Goal: Task Accomplishment & Management: Complete application form

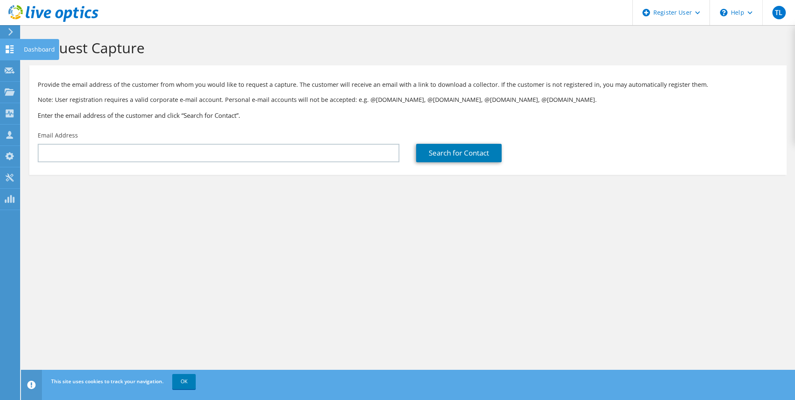
click at [8, 46] on use at bounding box center [10, 49] width 8 height 8
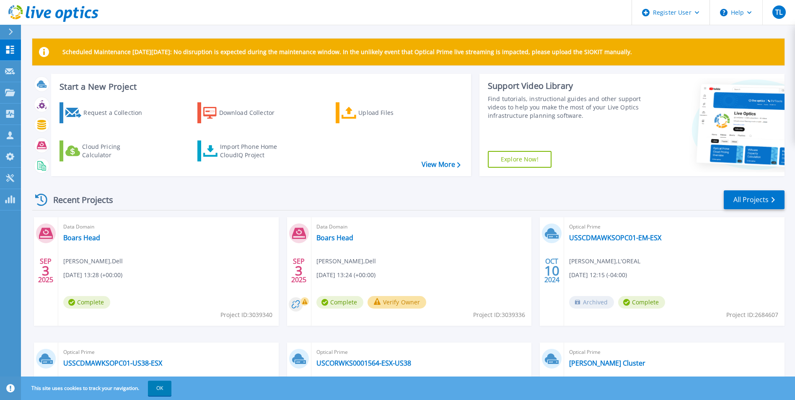
click at [8, 28] on div at bounding box center [14, 32] width 13 height 14
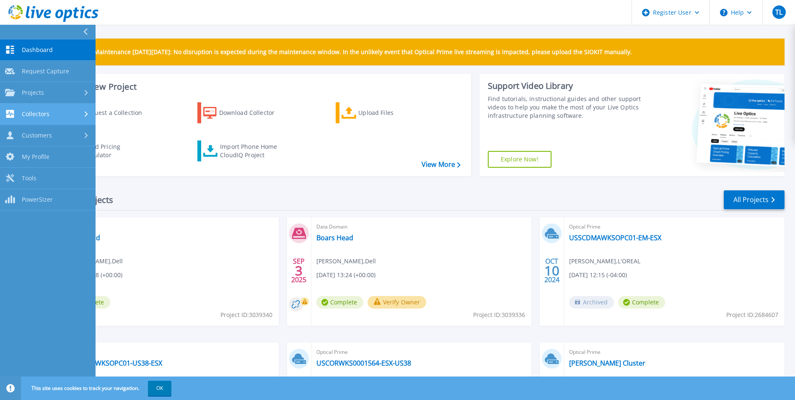
click at [78, 111] on div "Collectors" at bounding box center [48, 114] width 86 height 8
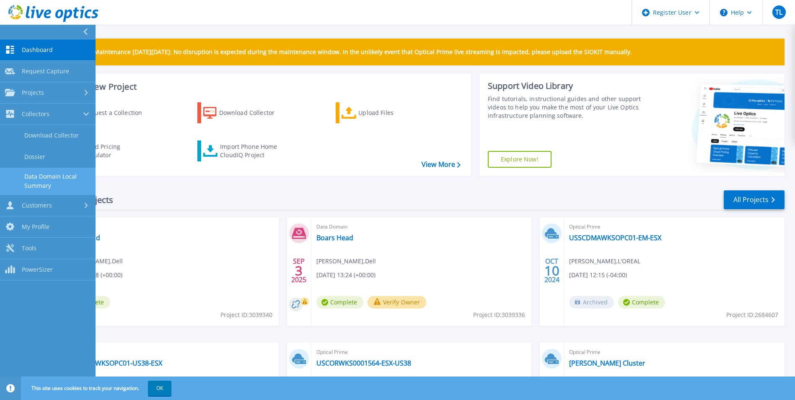
click at [51, 187] on link "Data Domain Local Summary" at bounding box center [48, 181] width 96 height 27
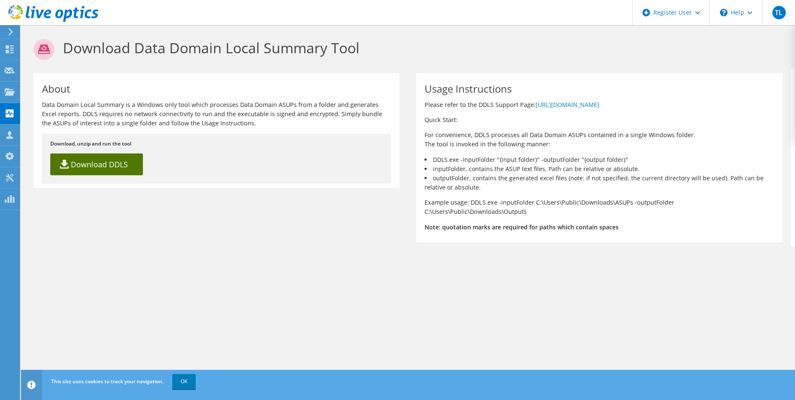
click at [81, 164] on link "Download DDLS" at bounding box center [96, 164] width 93 height 22
click at [6, 94] on use at bounding box center [10, 91] width 10 height 7
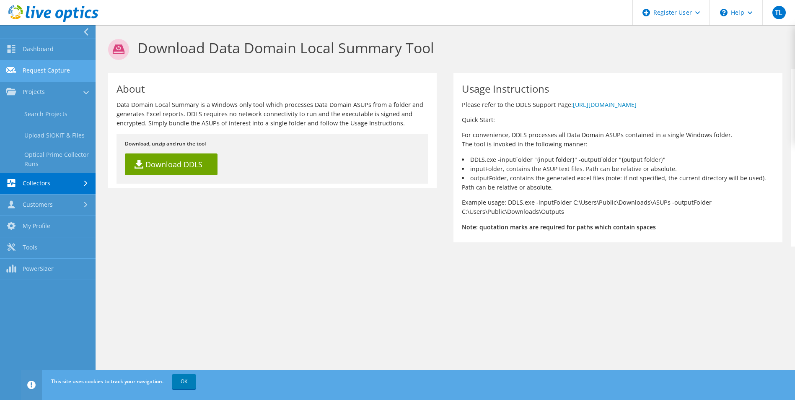
click at [52, 68] on link "Request Capture" at bounding box center [48, 70] width 96 height 21
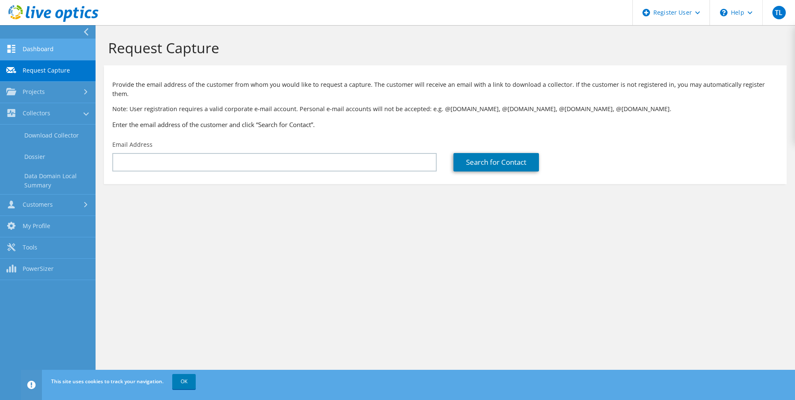
click at [65, 49] on link "Dashboard" at bounding box center [48, 49] width 96 height 21
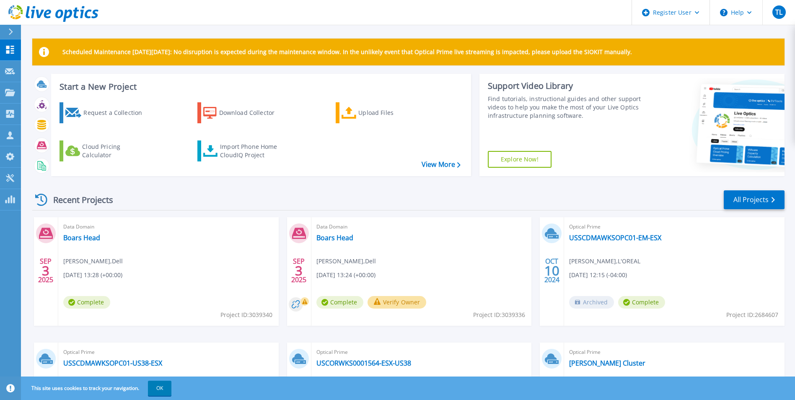
drag, startPoint x: 392, startPoint y: 306, endPoint x: 326, endPoint y: 176, distance: 146.4
click at [7, 31] on button at bounding box center [10, 32] width 21 height 15
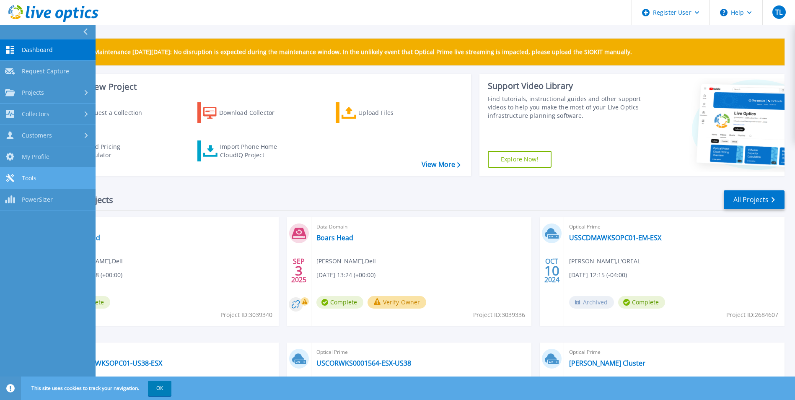
click at [68, 182] on link "Tools Tools" at bounding box center [48, 178] width 96 height 21
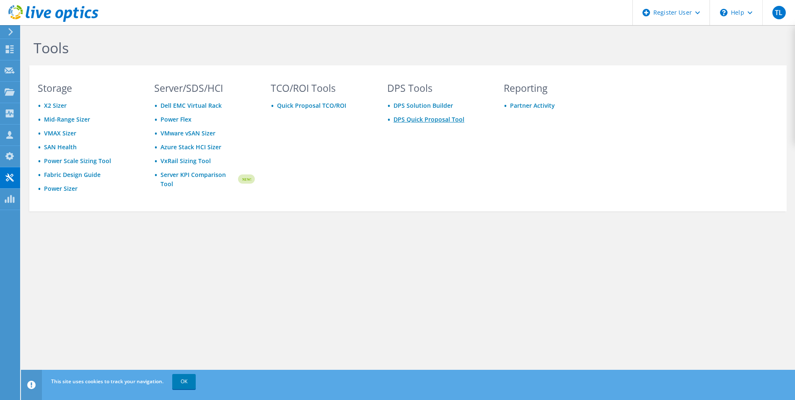
click at [439, 120] on link "DPS Quick Proposal Tool" at bounding box center [429, 119] width 71 height 8
click at [0, 134] on html "TL Dell User Tim Lawler Tim.Lawler@dell.com Dell My Profile Log Out \n Help Exp…" at bounding box center [397, 200] width 795 height 400
click at [430, 106] on link "DPS Solution Builder" at bounding box center [424, 105] width 60 height 8
click at [6, 153] on icon at bounding box center [10, 156] width 10 height 8
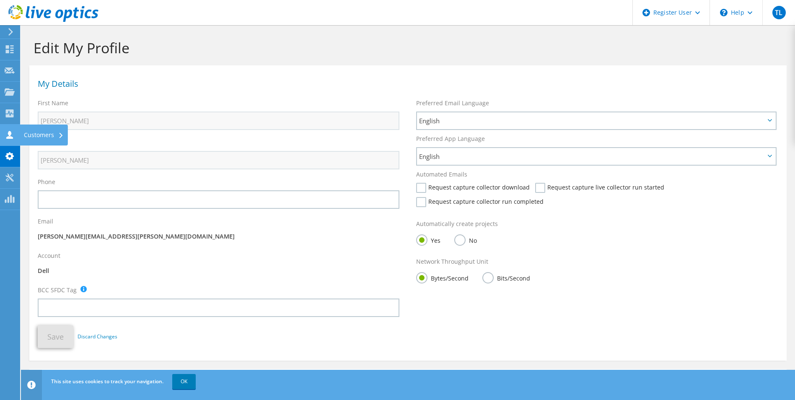
click at [10, 133] on use at bounding box center [9, 135] width 7 height 8
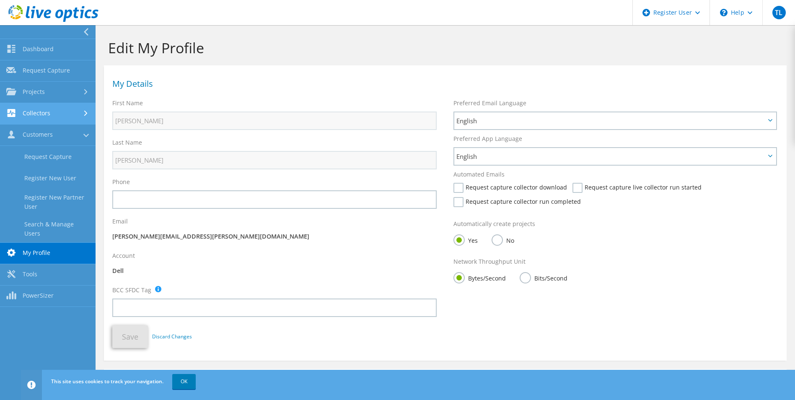
click at [65, 114] on link "Collectors" at bounding box center [48, 113] width 96 height 21
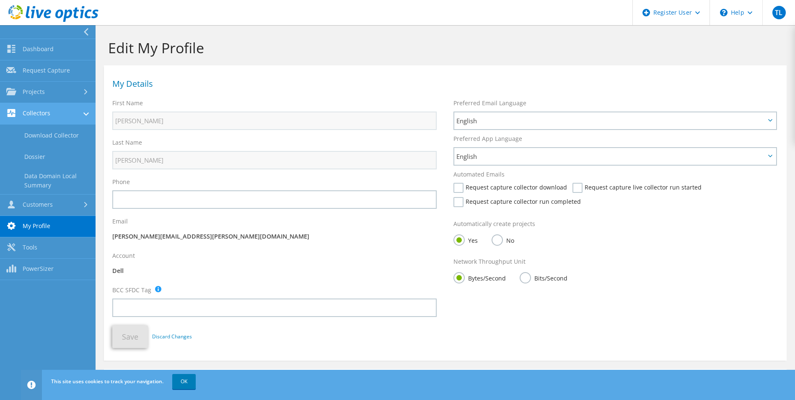
click at [52, 117] on link "Collectors" at bounding box center [48, 113] width 96 height 21
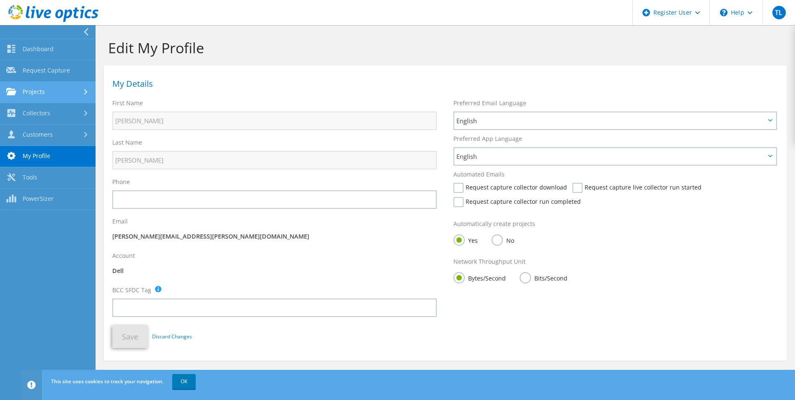
click at [33, 92] on link "Projects" at bounding box center [48, 92] width 96 height 21
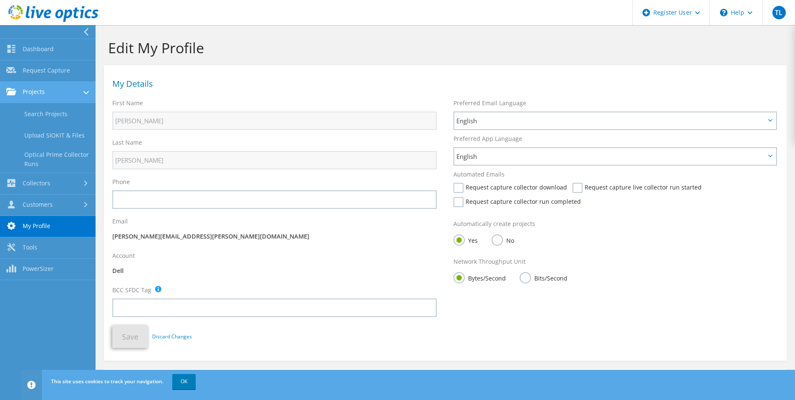
click at [11, 92] on use at bounding box center [11, 91] width 10 height 7
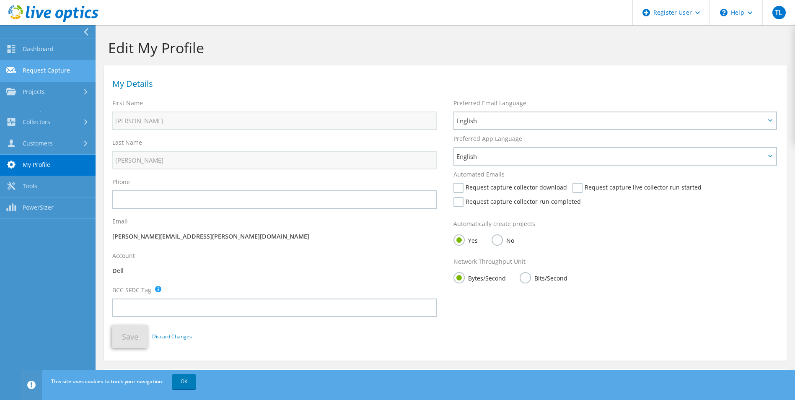
click at [10, 62] on link "Request Capture" at bounding box center [48, 70] width 96 height 21
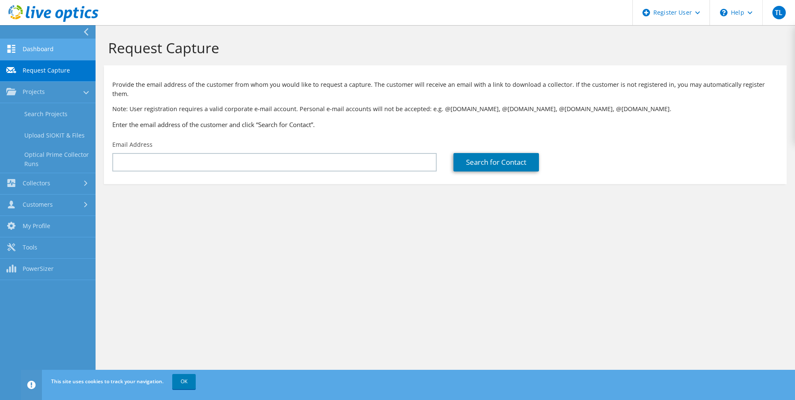
click at [33, 57] on link "Dashboard" at bounding box center [48, 49] width 96 height 21
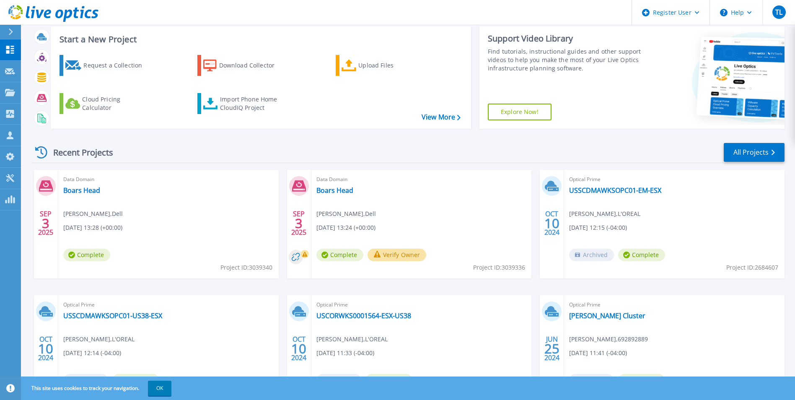
scroll to position [100, 0]
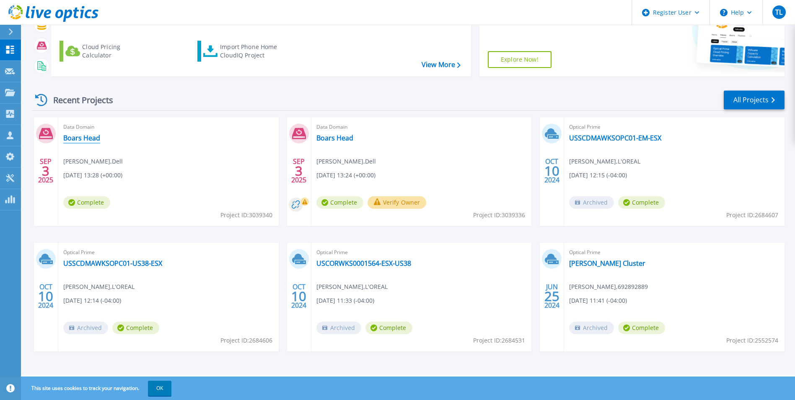
click at [84, 140] on link "Boars Head" at bounding box center [81, 138] width 37 height 8
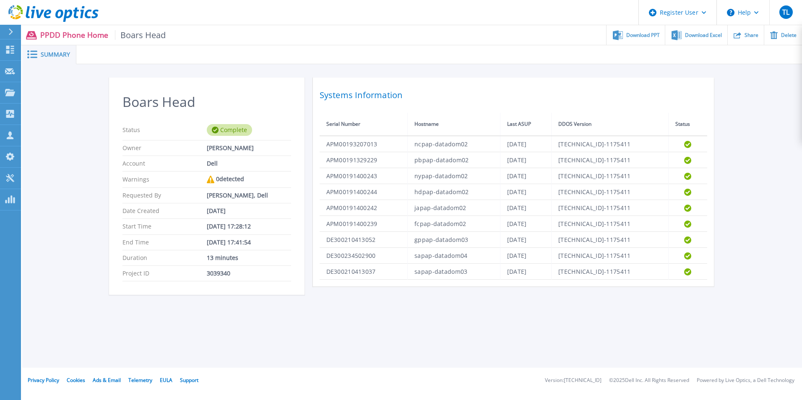
click at [77, 32] on p "PPDD Phone Home Boars Head" at bounding box center [103, 35] width 126 height 10
click at [60, 34] on p "PPDD Phone Home Boars Head" at bounding box center [103, 35] width 126 height 10
click at [13, 52] on icon at bounding box center [10, 50] width 10 height 8
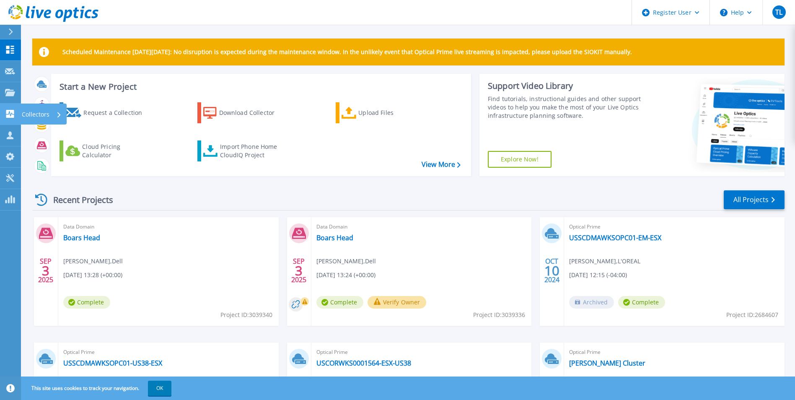
click at [10, 119] on link "Collectors Collectors" at bounding box center [10, 114] width 21 height 21
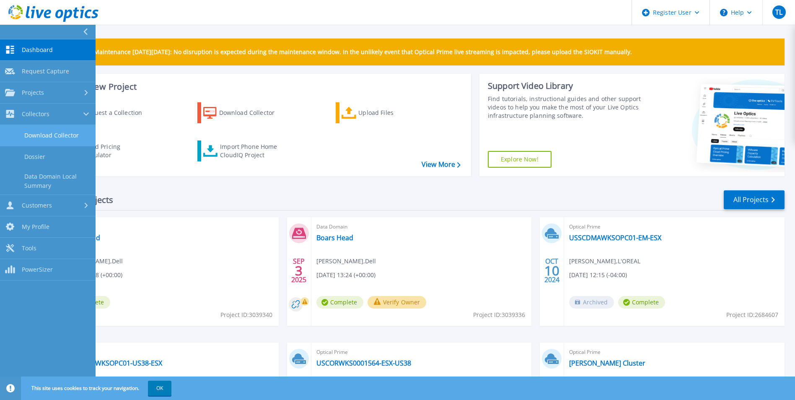
click at [75, 139] on link "Download Collector" at bounding box center [48, 135] width 96 height 21
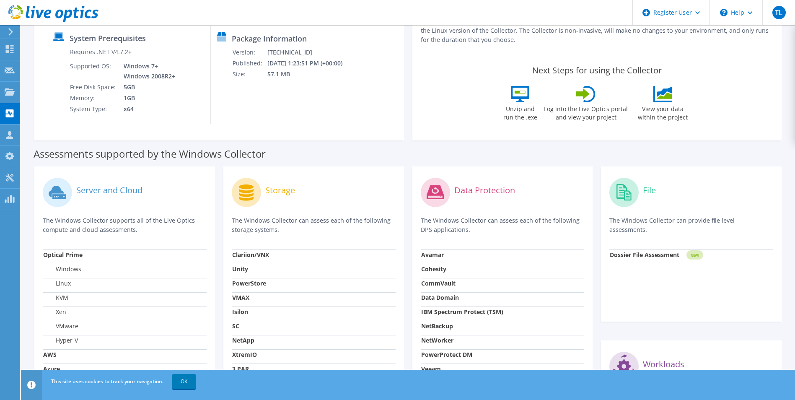
scroll to position [252, 0]
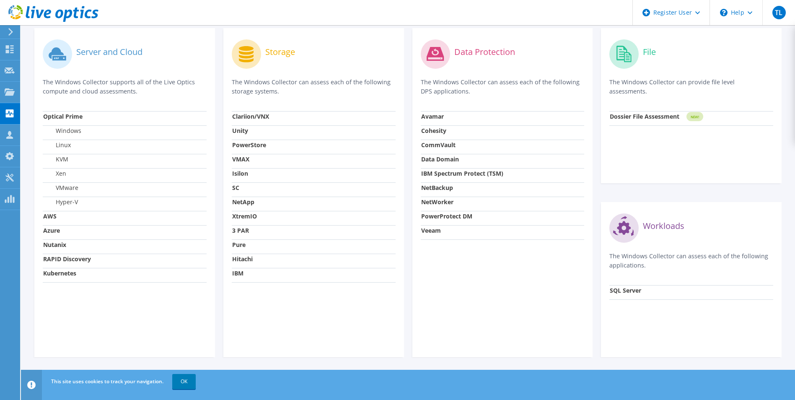
click at [462, 218] on strong "PowerProtect DM" at bounding box center [446, 216] width 51 height 8
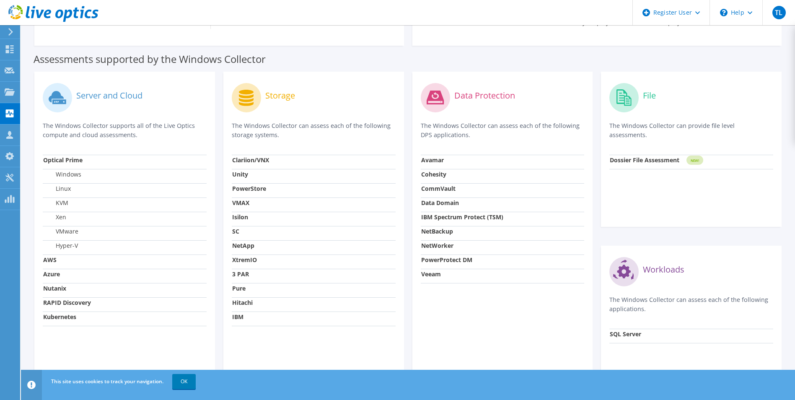
scroll to position [169, 0]
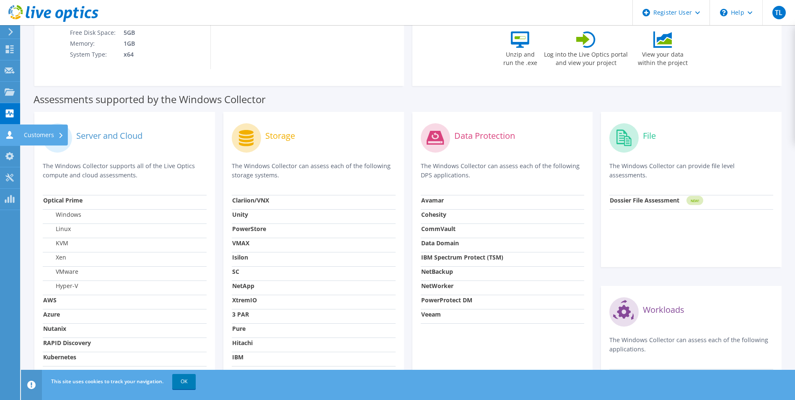
click at [5, 132] on icon at bounding box center [10, 135] width 10 height 8
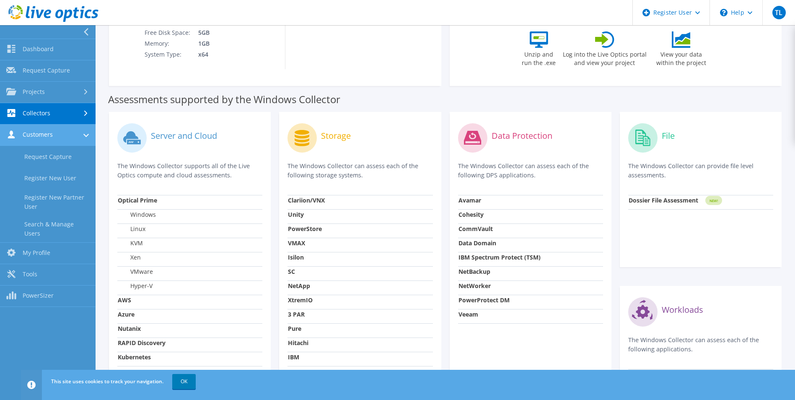
click at [6, 135] on icon at bounding box center [11, 134] width 10 height 8
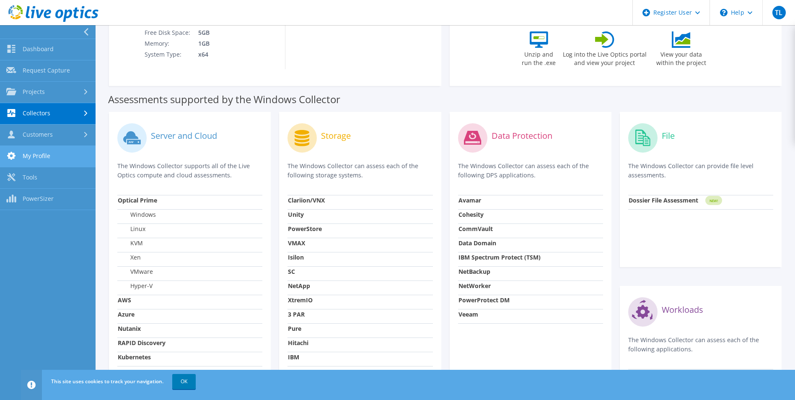
click at [32, 156] on link "My Profile" at bounding box center [48, 156] width 96 height 21
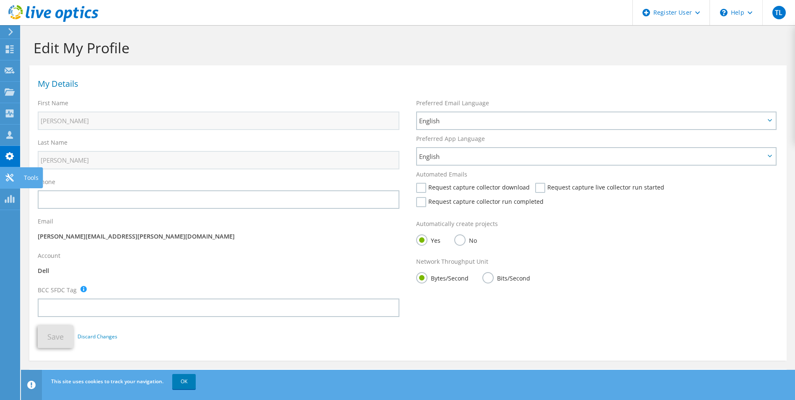
click at [9, 176] on use at bounding box center [9, 178] width 8 height 8
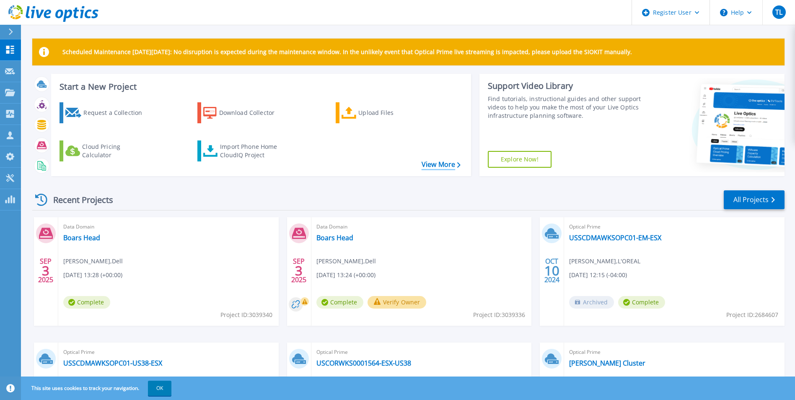
click at [434, 161] on link "View More" at bounding box center [441, 165] width 39 height 8
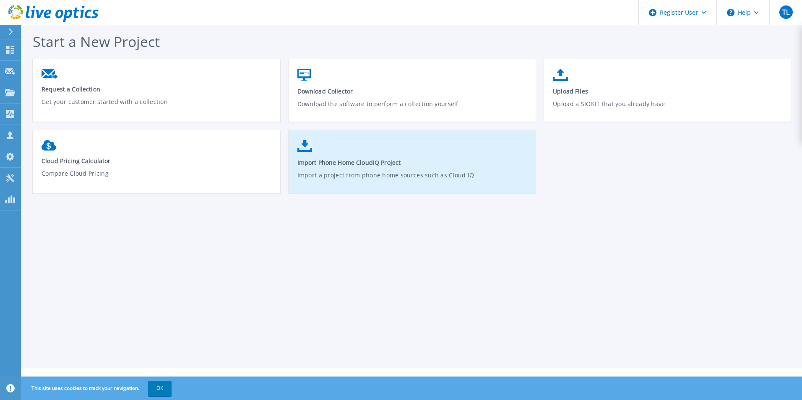
click at [400, 151] on link "Import Phone Home CloudIQ Project Import a project from phone home sources such…" at bounding box center [411, 166] width 247 height 60
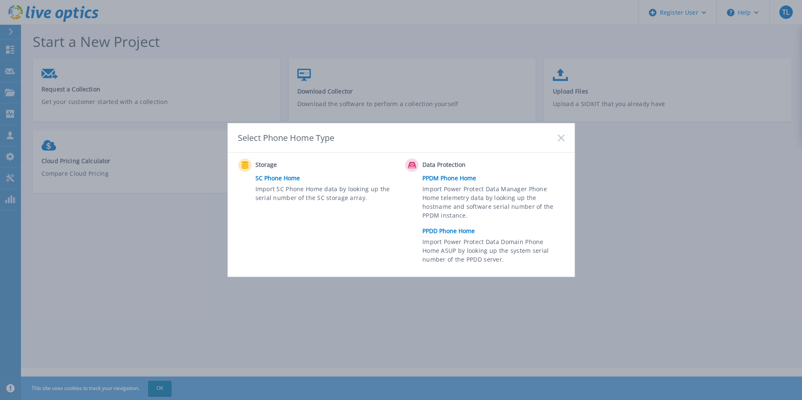
click at [454, 229] on link "PPDD Phone Home" at bounding box center [495, 231] width 146 height 13
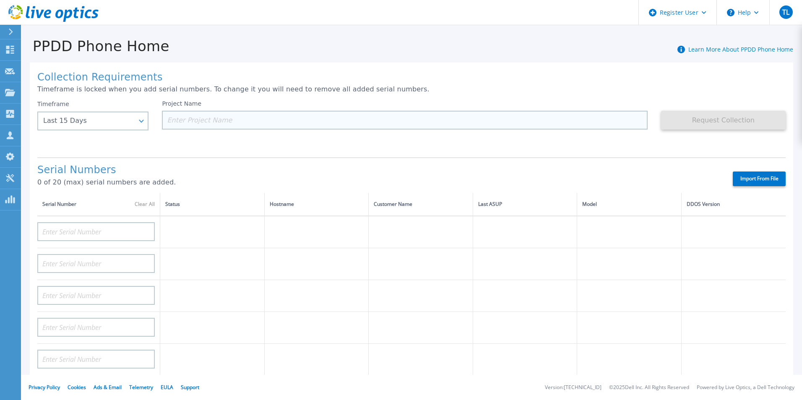
click at [196, 119] on input at bounding box center [404, 120] width 485 height 19
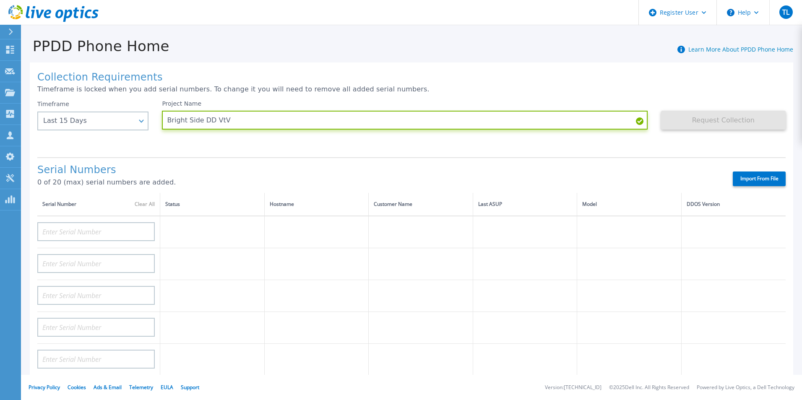
type input "Bright Side DD VtV"
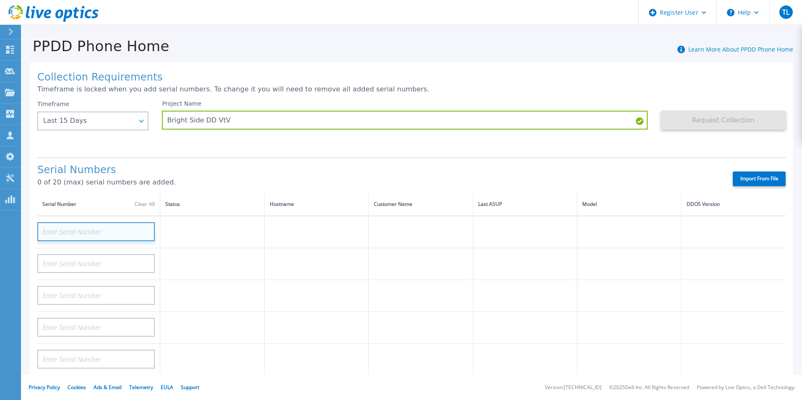
click at [105, 228] on input at bounding box center [95, 231] width 117 height 19
paste input "ELMDDC0125ZKJX"
type input "ELMDDC0125ZKJX"
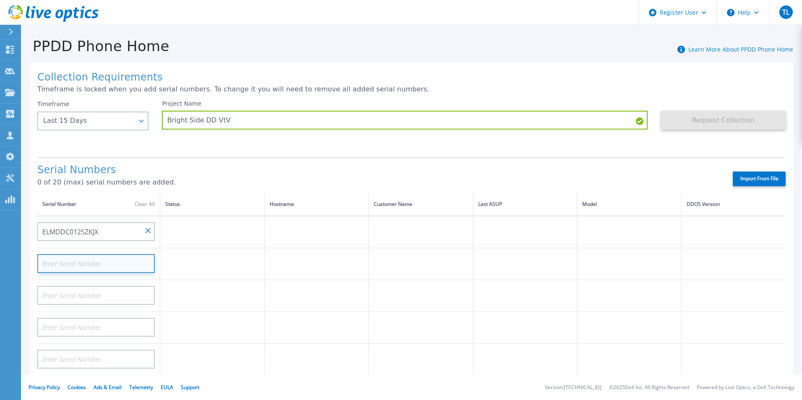
click at [85, 265] on input at bounding box center [95, 263] width 117 height 19
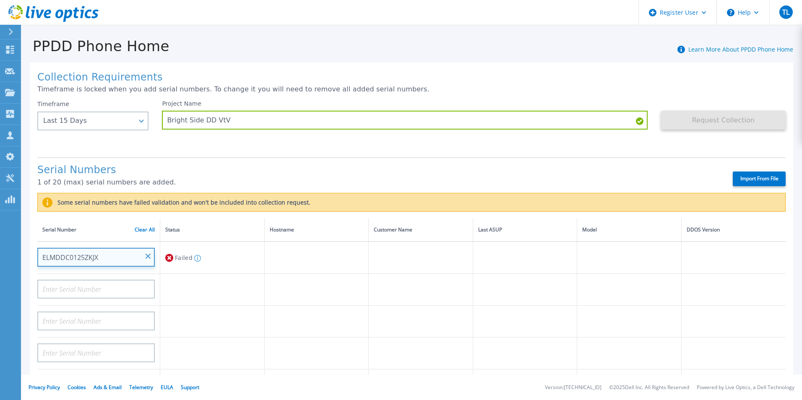
click at [151, 257] on input "ELMDDC0125ZKJX" at bounding box center [95, 257] width 117 height 19
click at [143, 255] on input "ELMDDC0125ZKJX" at bounding box center [95, 257] width 117 height 19
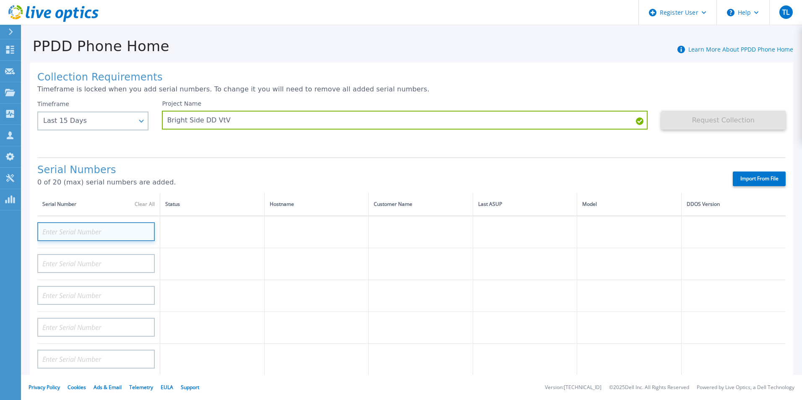
click at [108, 227] on input at bounding box center [95, 231] width 117 height 19
paste input "APX00233803405"
type input "APX00233803405"
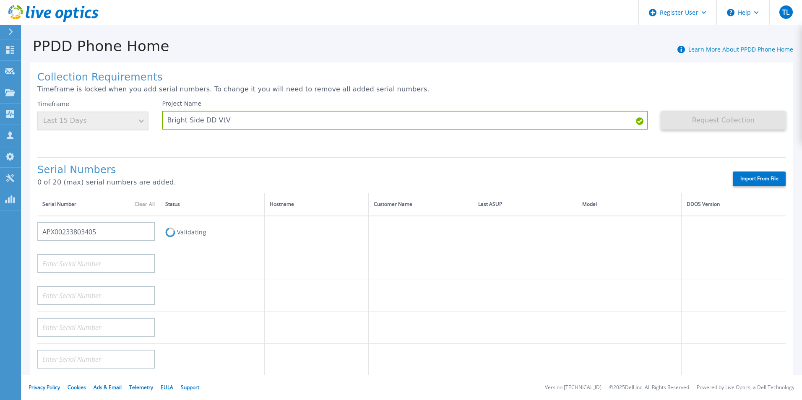
click at [254, 176] on div "Serial Numbers 0 of 20 (max) serial numbers are added." at bounding box center [377, 178] width 680 height 29
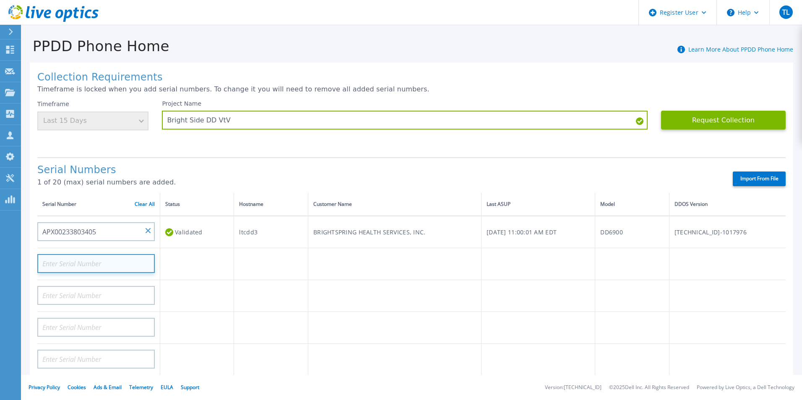
click at [112, 270] on input at bounding box center [95, 263] width 117 height 19
click at [113, 257] on input at bounding box center [95, 263] width 117 height 19
paste input "HKDT3Q3"
type input "HKDT3Q3"
click at [244, 160] on div "Serial Numbers 1 of 20 (max) serial numbers are added. Import From File" at bounding box center [411, 175] width 748 height 36
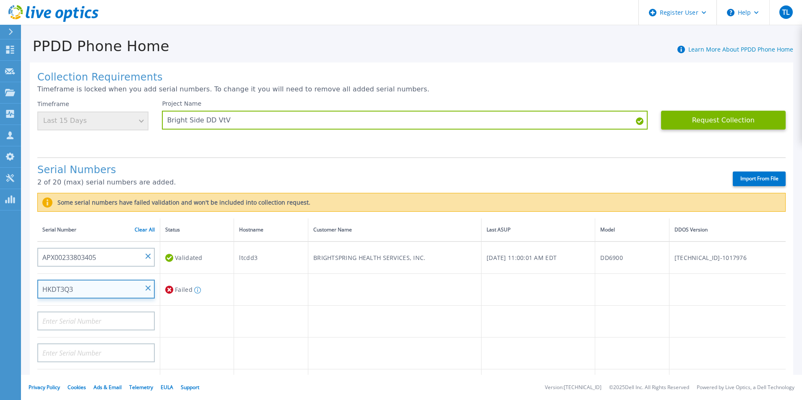
click at [145, 292] on input "HKDT3Q3" at bounding box center [95, 289] width 117 height 19
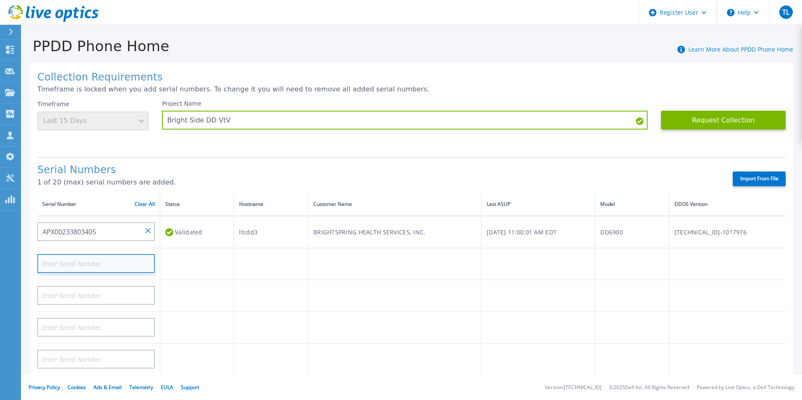
click at [76, 268] on input at bounding box center [95, 263] width 117 height 19
paste input "3FZY1V3"
type input "3FZY1V3"
click at [246, 184] on p "1 of 20 (max) serial numbers are added." at bounding box center [377, 183] width 680 height 8
click at [106, 274] on td at bounding box center [98, 264] width 123 height 32
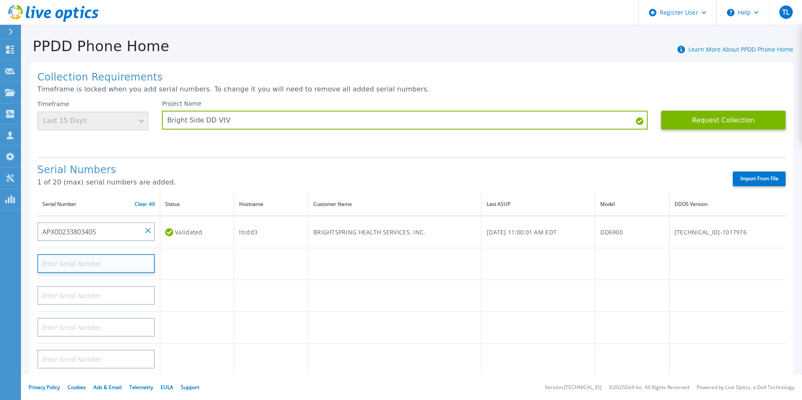
click at [104, 265] on input at bounding box center [95, 263] width 117 height 19
paste input "APX00230303933"
type input "APX00230303933"
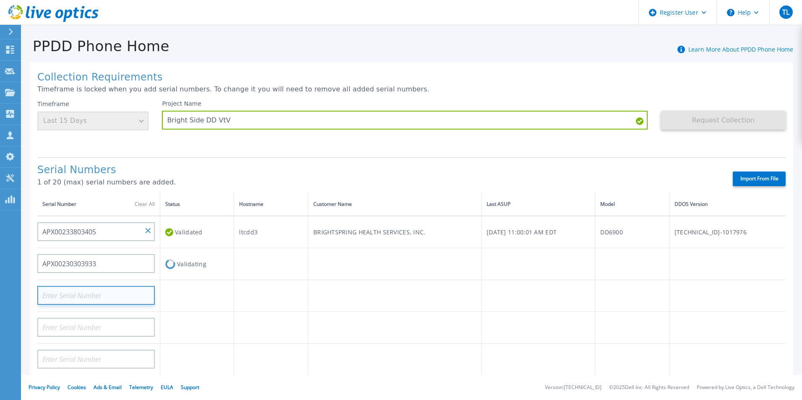
click at [81, 299] on input at bounding box center [95, 295] width 117 height 19
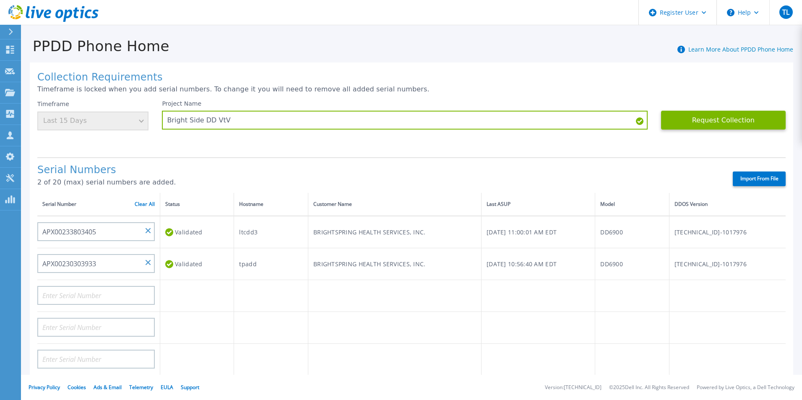
click at [65, 314] on div at bounding box center [95, 324] width 117 height 25
click at [65, 304] on input at bounding box center [95, 295] width 117 height 19
paste input "APX00230303932"
type input "APX00230303932"
click at [234, 289] on td at bounding box center [271, 296] width 74 height 32
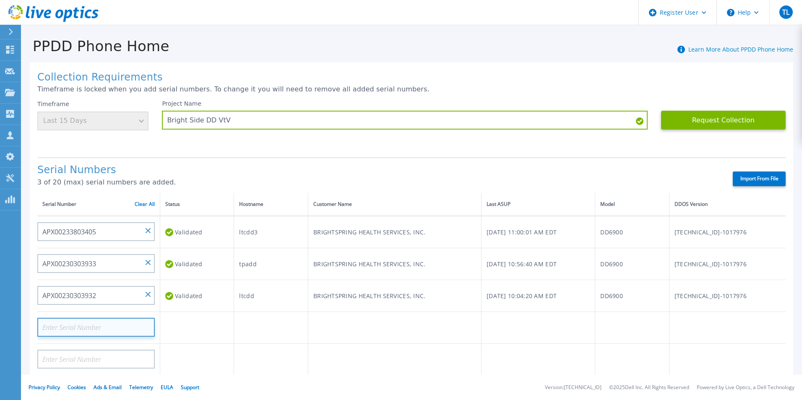
click at [102, 332] on input at bounding box center [95, 327] width 117 height 19
click at [110, 327] on input at bounding box center [95, 327] width 117 height 19
paste input "ELMDDV0321H58F"
type input "ELMDDV0321H58F"
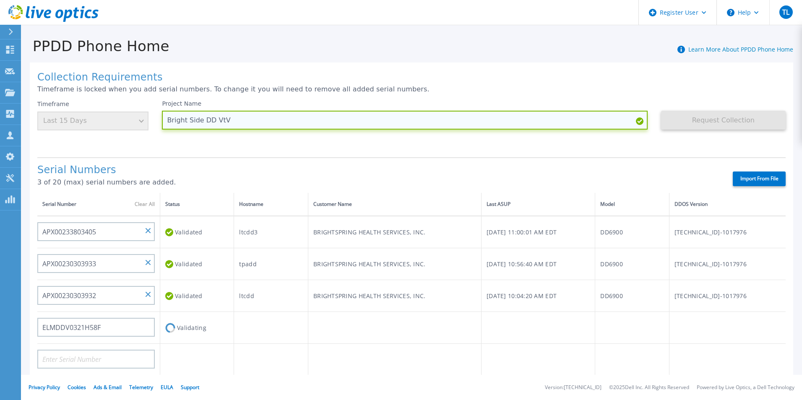
click at [309, 124] on input "Bright Side DD VtV" at bounding box center [404, 120] width 485 height 19
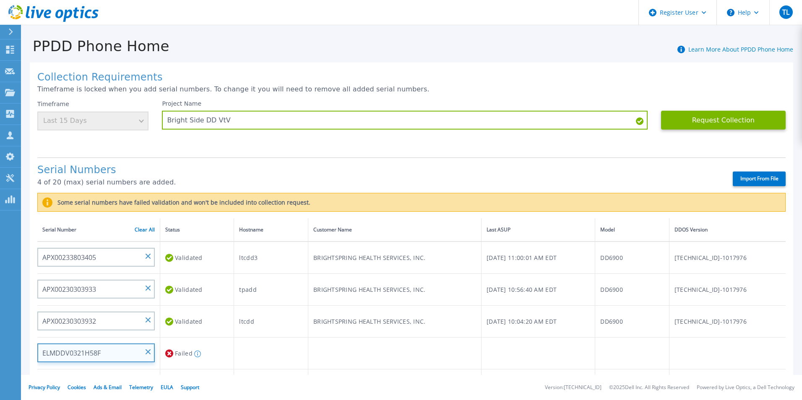
click at [145, 348] on input "ELMDDV0321H58F" at bounding box center [95, 352] width 117 height 19
click at [151, 352] on input "ELMDDV0321H58F" at bounding box center [95, 352] width 117 height 19
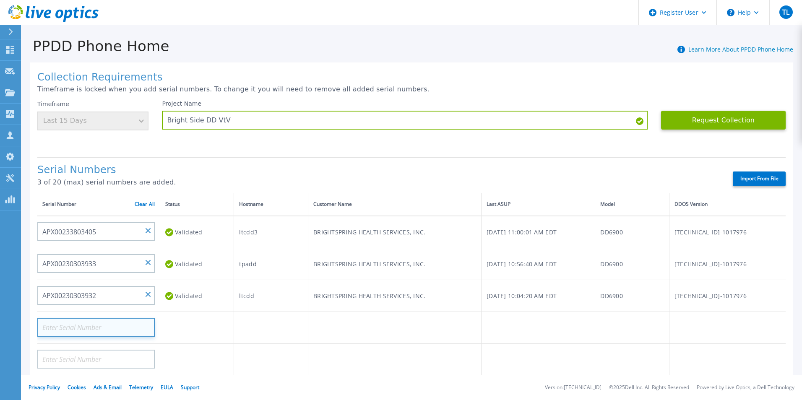
click at [55, 325] on input at bounding box center [95, 327] width 117 height 19
paste input "APM00163909379"
type input "APM00163909379"
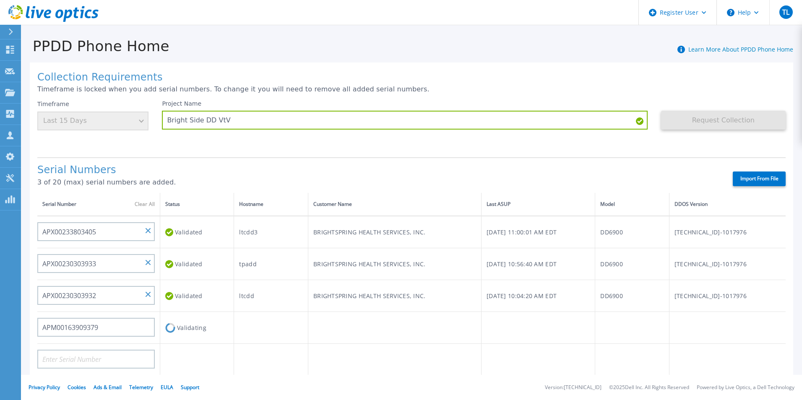
click at [322, 135] on div "Project Name Bright Side DD VtV" at bounding box center [411, 125] width 498 height 50
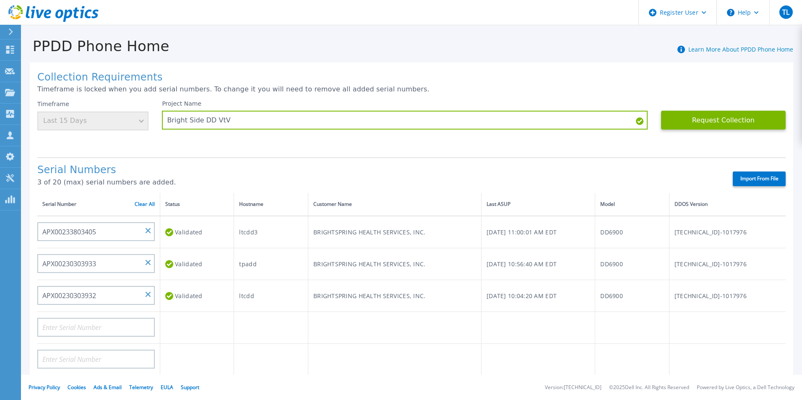
click at [147, 116] on div "Timeframe Last 15 Days" at bounding box center [99, 125] width 125 height 50
click at [143, 118] on div "Timeframe Last 15 Days" at bounding box center [92, 115] width 111 height 30
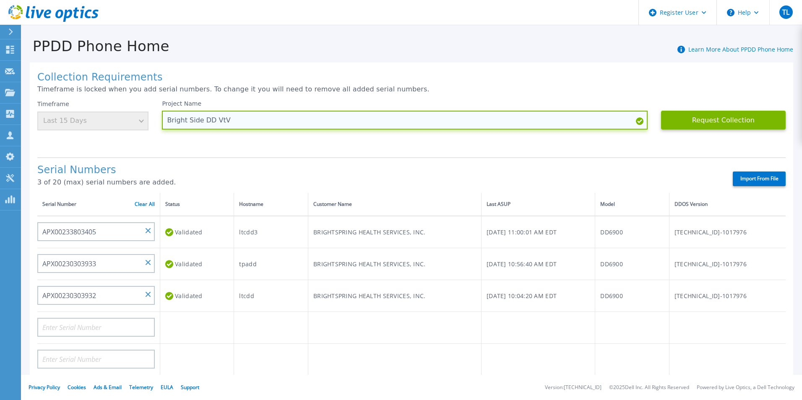
click at [226, 125] on input "Bright Side DD VtV" at bounding box center [404, 120] width 485 height 19
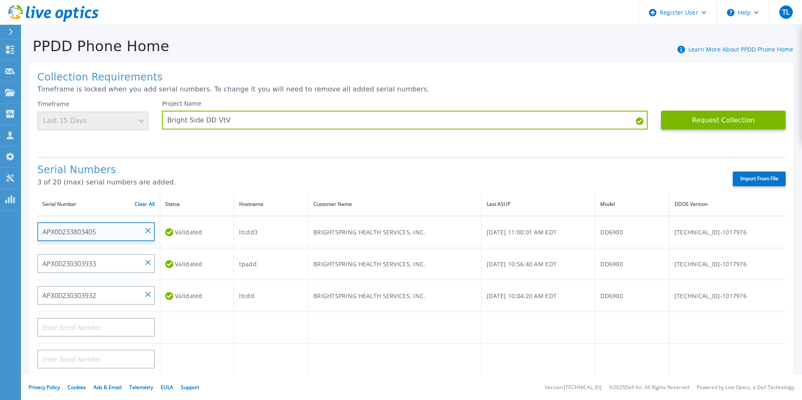
drag, startPoint x: 127, startPoint y: 228, endPoint x: 102, endPoint y: 230, distance: 24.8
click at [102, 230] on input "APX00233803405" at bounding box center [95, 231] width 117 height 19
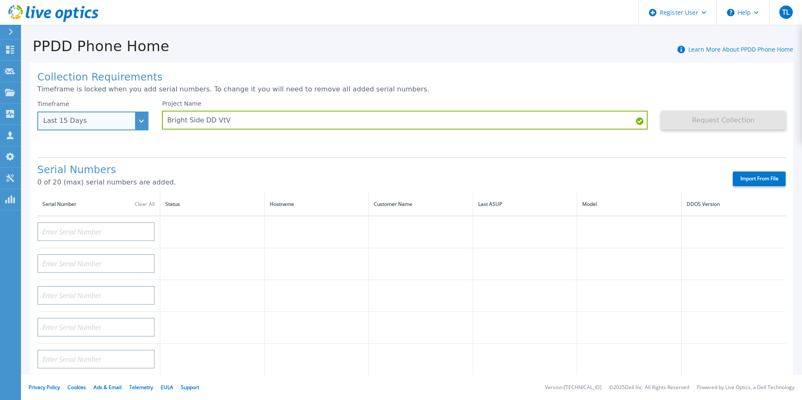
click at [139, 124] on div "Last 15 Days" at bounding box center [92, 121] width 111 height 19
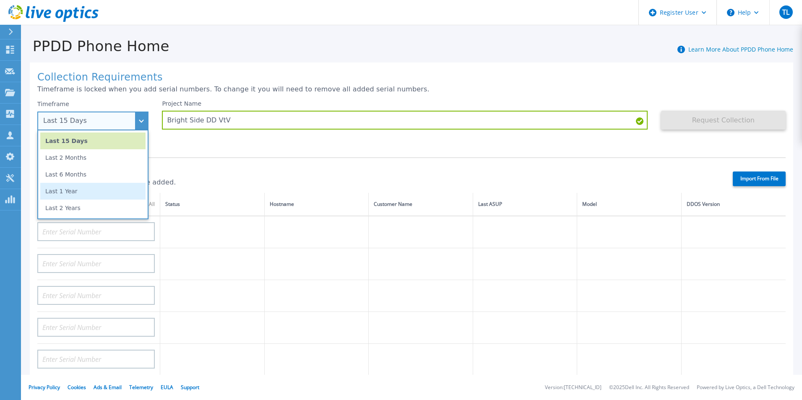
click at [87, 192] on li "Last 1 Year" at bounding box center [92, 191] width 105 height 17
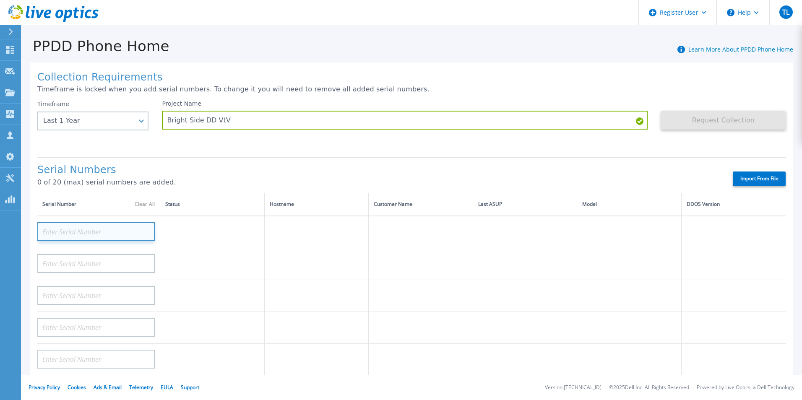
click at [101, 228] on input at bounding box center [95, 231] width 117 height 19
click at [99, 225] on input at bounding box center [95, 231] width 117 height 19
paste input "APX00233803405"
type input "APX00233803405"
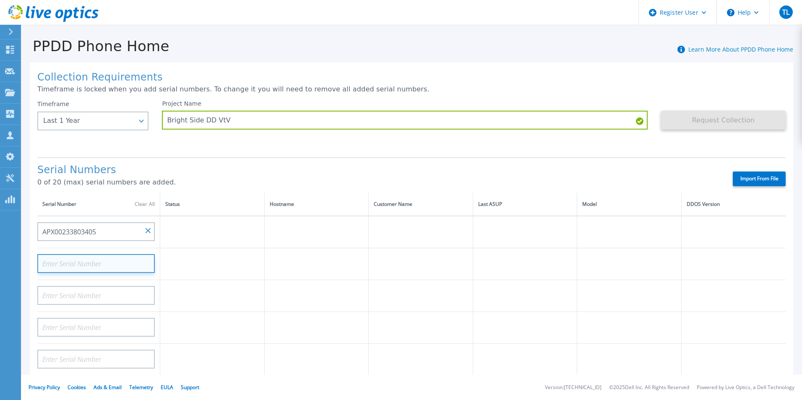
click at [94, 262] on input at bounding box center [95, 263] width 117 height 19
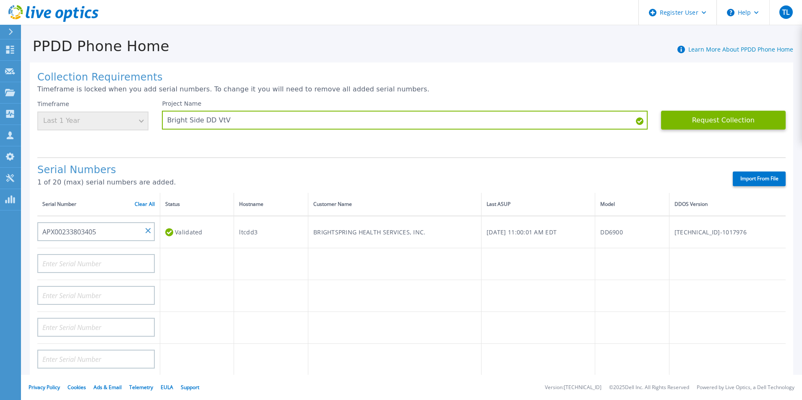
click at [85, 280] on td at bounding box center [98, 296] width 123 height 32
click at [82, 270] on input at bounding box center [95, 263] width 117 height 19
paste input "APX00230303933"
type input "APX00230303933"
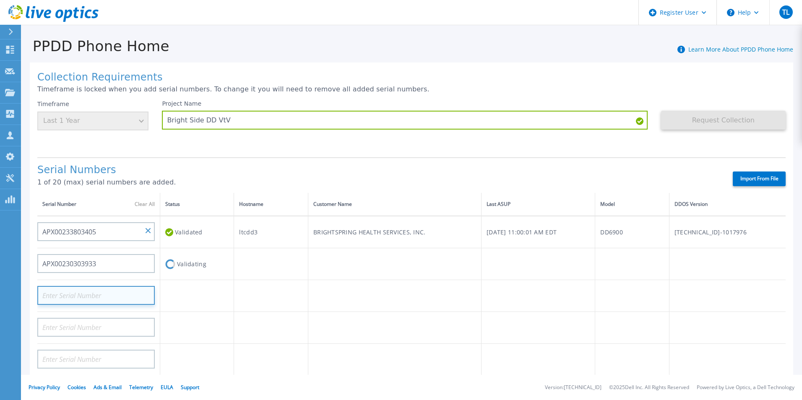
click at [80, 290] on input at bounding box center [95, 295] width 117 height 19
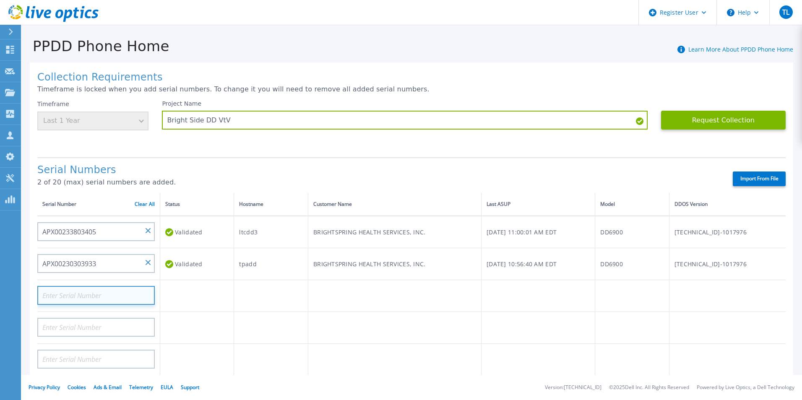
click at [109, 298] on input at bounding box center [95, 295] width 117 height 19
paste input "APX00230303932"
type input "APX00230303932"
click at [358, 166] on h1 "Serial Numbers" at bounding box center [377, 170] width 680 height 12
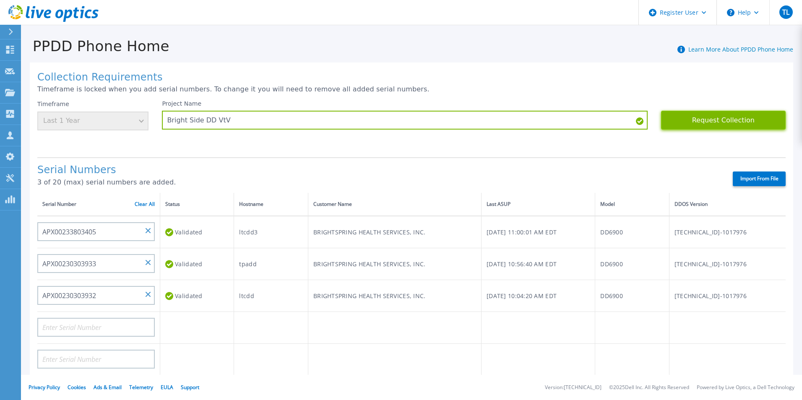
click at [757, 119] on button "Request Collection" at bounding box center [723, 120] width 125 height 19
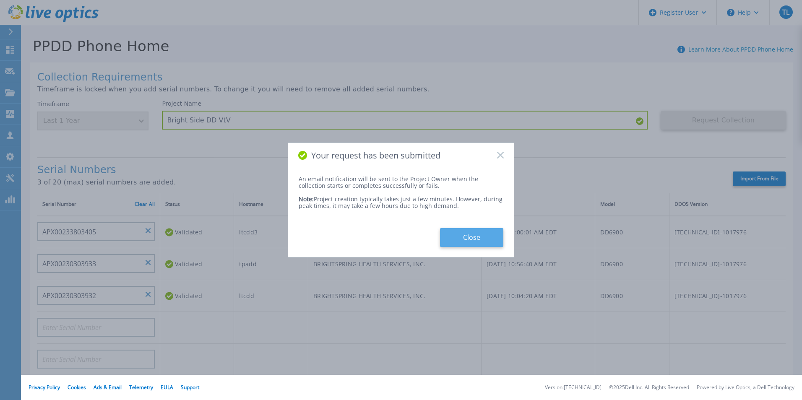
click at [467, 239] on button "Close" at bounding box center [471, 237] width 63 height 19
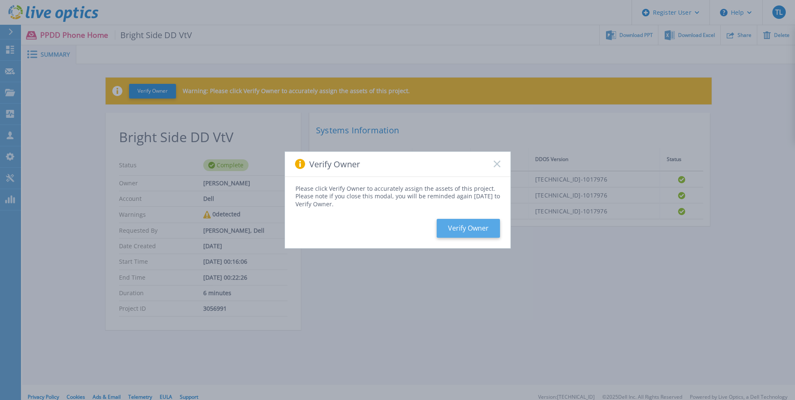
click at [466, 231] on button "Verify Owner" at bounding box center [468, 228] width 63 height 19
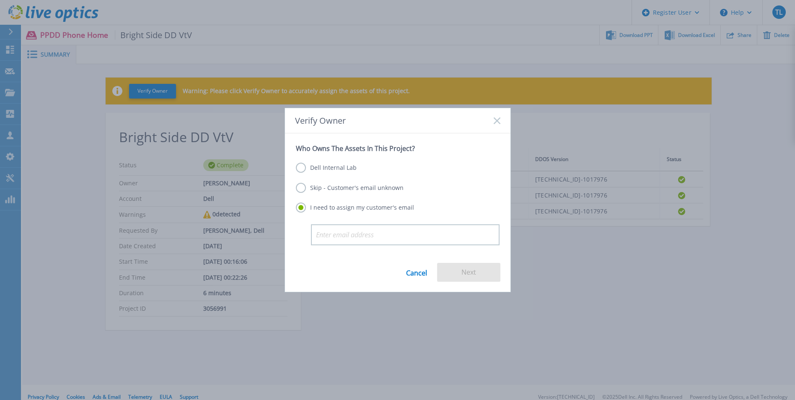
click at [295, 166] on div "Who Owns The Assets In This Project? Dell Internal Lab Skip - Customer's email …" at bounding box center [398, 191] width 226 height 116
click at [299, 166] on label "Dell Internal Lab" at bounding box center [326, 168] width 61 height 10
click at [0, 0] on input "Dell Internal Lab" at bounding box center [0, 0] width 0 height 0
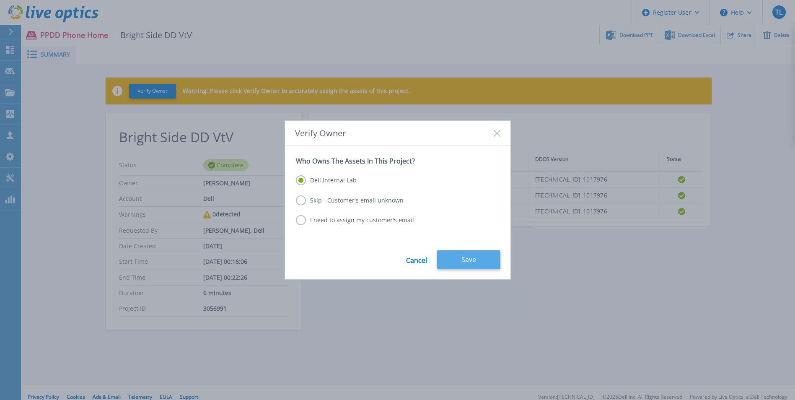
click at [463, 256] on button "Save" at bounding box center [468, 259] width 63 height 19
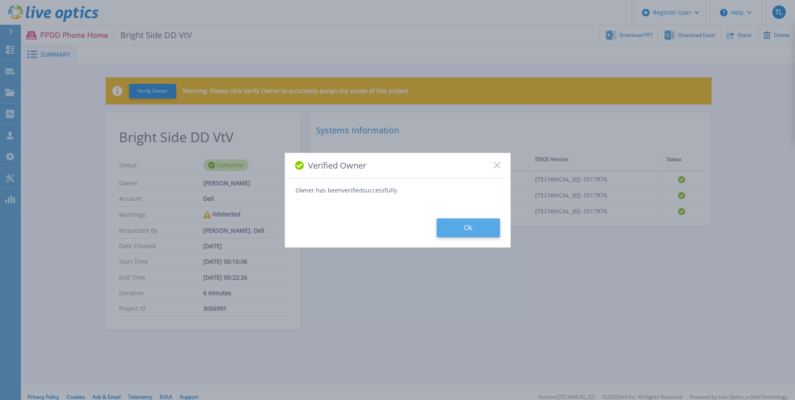
click at [481, 233] on button "Ok" at bounding box center [468, 227] width 63 height 19
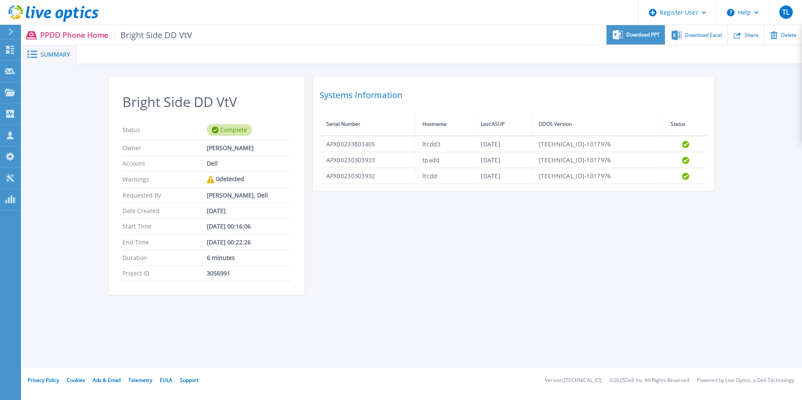
click at [649, 34] on span "Download PPT" at bounding box center [643, 34] width 34 height 5
click at [659, 230] on div "Bright Side DD VtV Status Complete Owner [PERSON_NAME] Account Dell Warnings 0 …" at bounding box center [412, 191] width 606 height 227
click at [631, 39] on div "Download PPT" at bounding box center [635, 35] width 58 height 20
click at [748, 270] on div "Bright Side DD VtV Status Complete Owner [PERSON_NAME] Account Dell Warnings 0 …" at bounding box center [411, 190] width 779 height 253
